Goal: Book appointment/travel/reservation

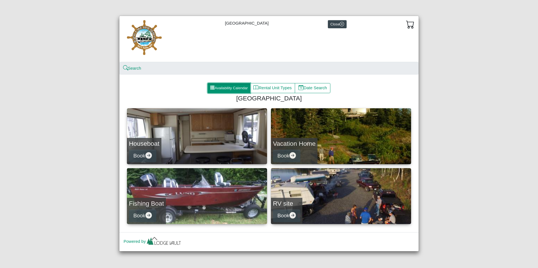
click at [226, 89] on button "Availability Calendar" at bounding box center [229, 88] width 43 height 10
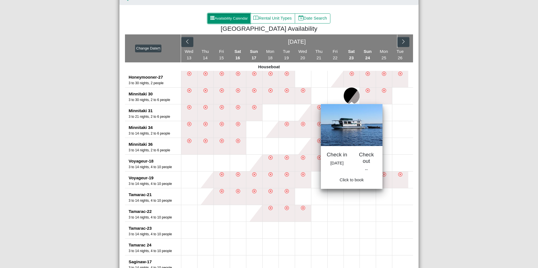
scroll to position [73, 0]
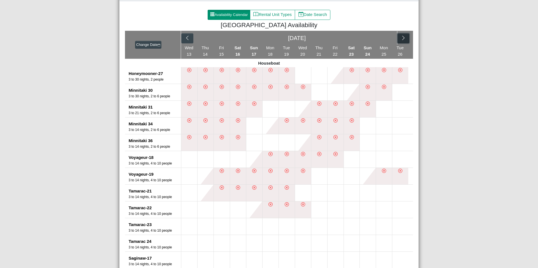
click at [407, 40] on button "button" at bounding box center [403, 38] width 12 height 10
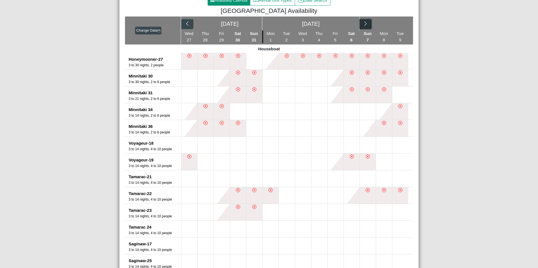
scroll to position [0, 0]
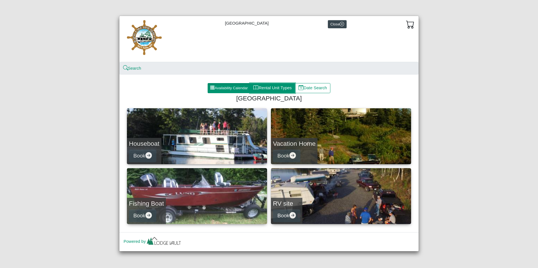
click at [270, 88] on button "Rental Unit Types" at bounding box center [272, 88] width 45 height 10
click at [181, 140] on link "Houseboat Book" at bounding box center [197, 136] width 140 height 56
